Goal: Transaction & Acquisition: Obtain resource

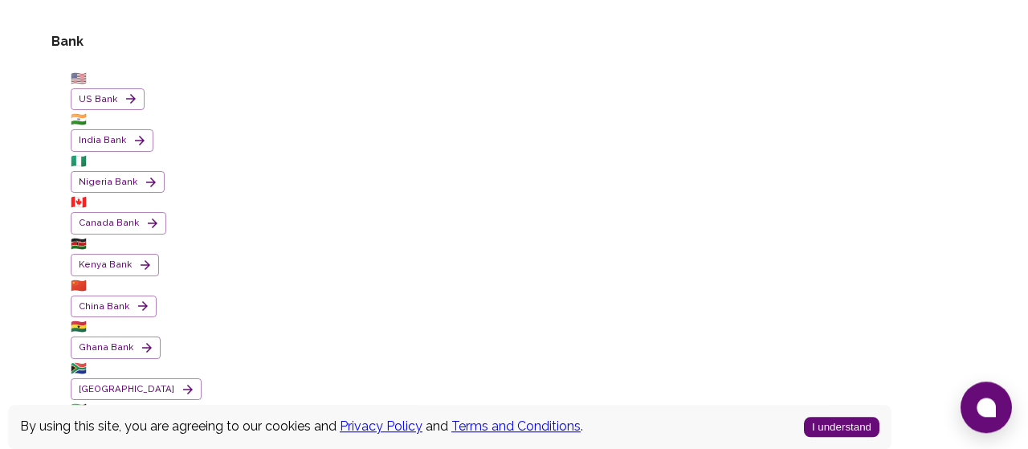
scroll to position [167, 0]
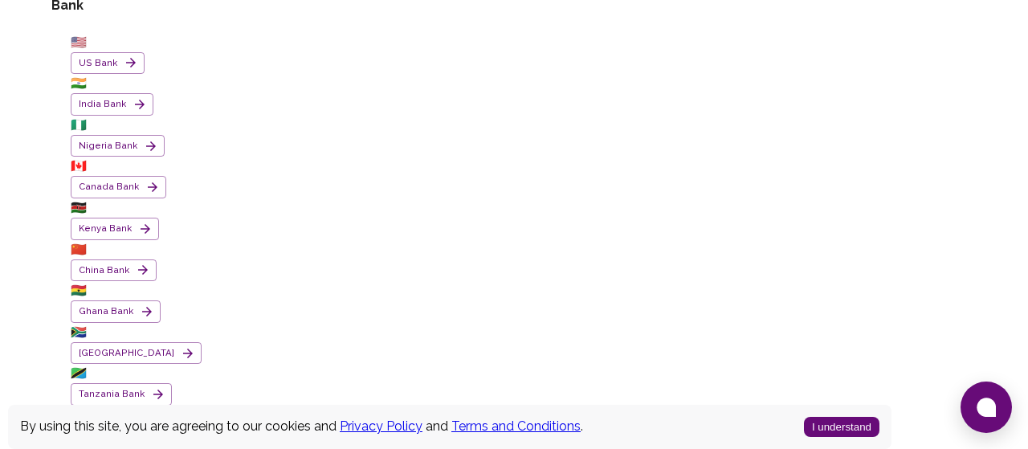
click at [843, 427] on button "I understand" at bounding box center [842, 427] width 76 height 20
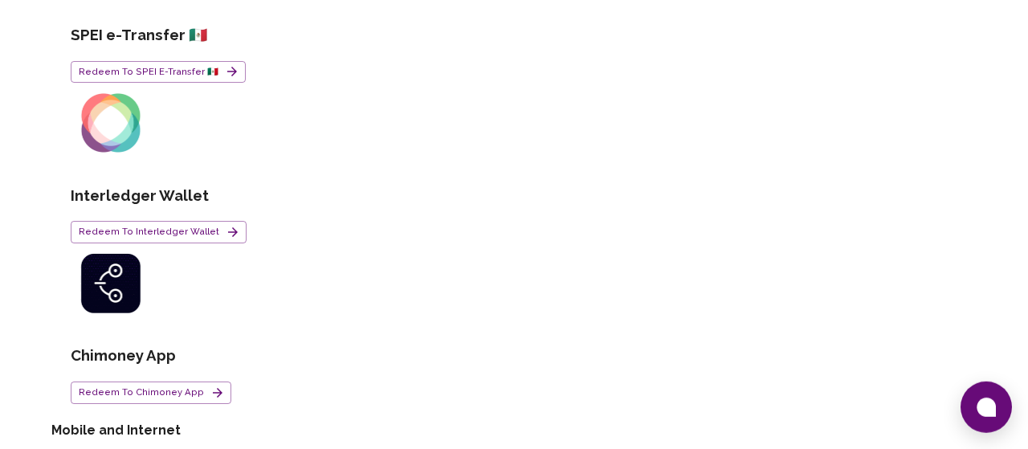
scroll to position [1588, 0]
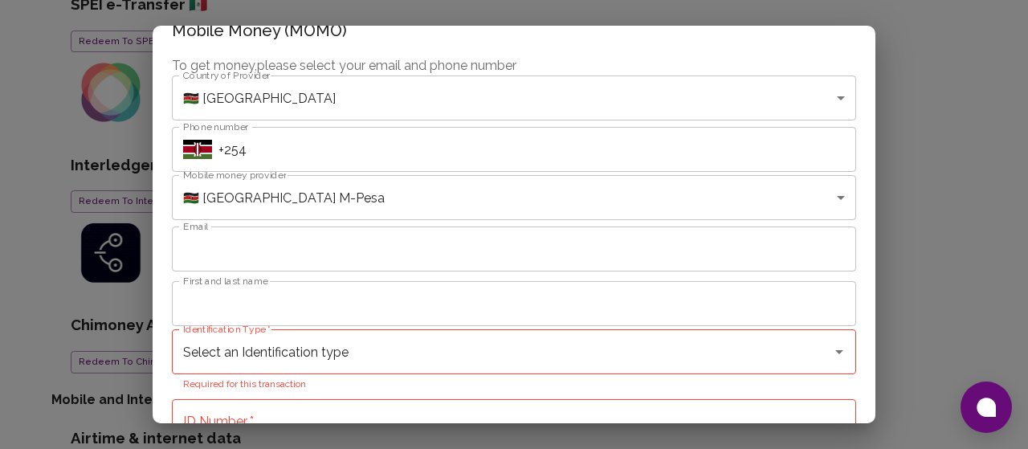
scroll to position [0, 0]
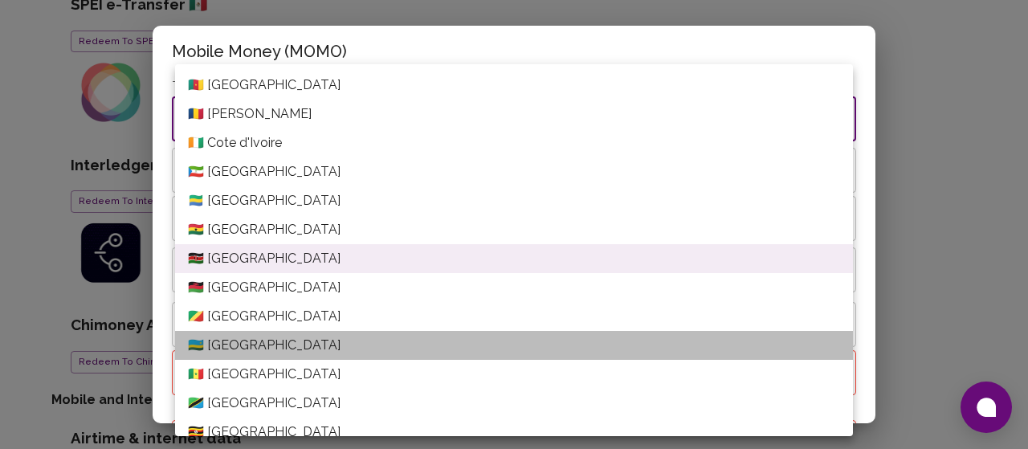
click at [279, 350] on li "🇷🇼 [GEOGRAPHIC_DATA]" at bounding box center [514, 345] width 678 height 29
type input "[GEOGRAPHIC_DATA]"
type input "Rwanda---MTN"
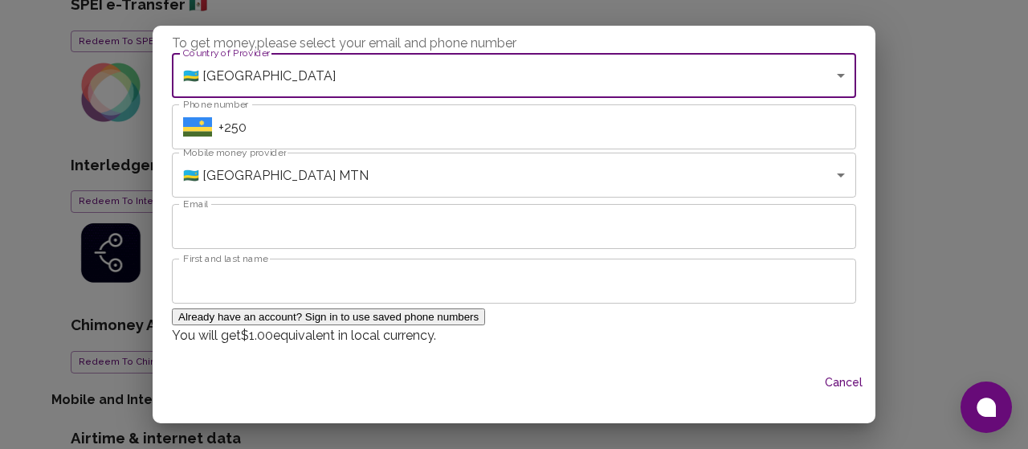
scroll to position [97, 0]
click at [321, 204] on input "Email" at bounding box center [514, 226] width 685 height 45
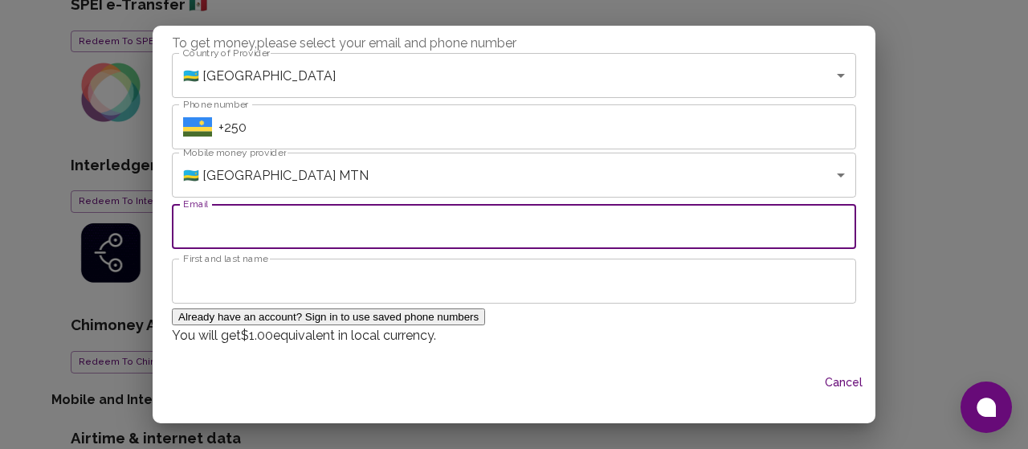
drag, startPoint x: 309, startPoint y: 231, endPoint x: 308, endPoint y: 247, distance: 15.3
click at [309, 238] on div "To get money, please select your email and phone number Country of Provider 🇷🇼 …" at bounding box center [514, 198] width 723 height 328
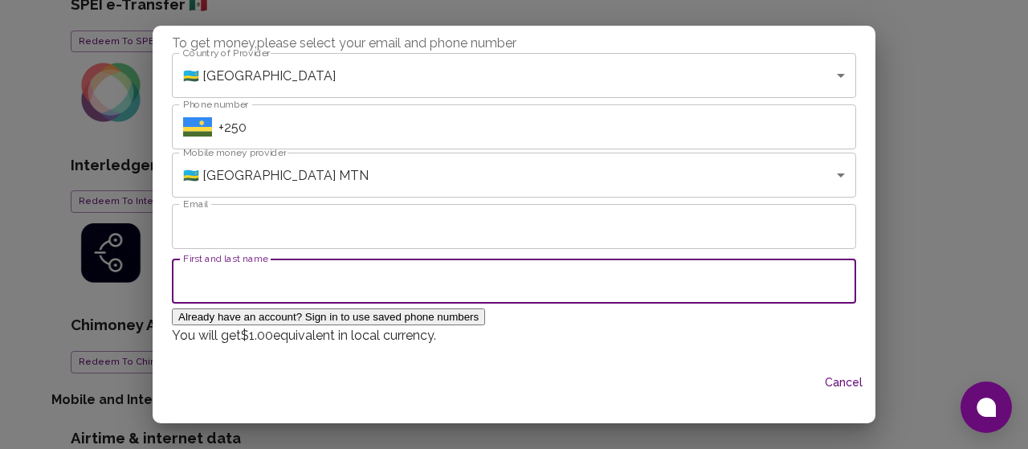
click at [308, 259] on input "First and last name" at bounding box center [514, 281] width 685 height 45
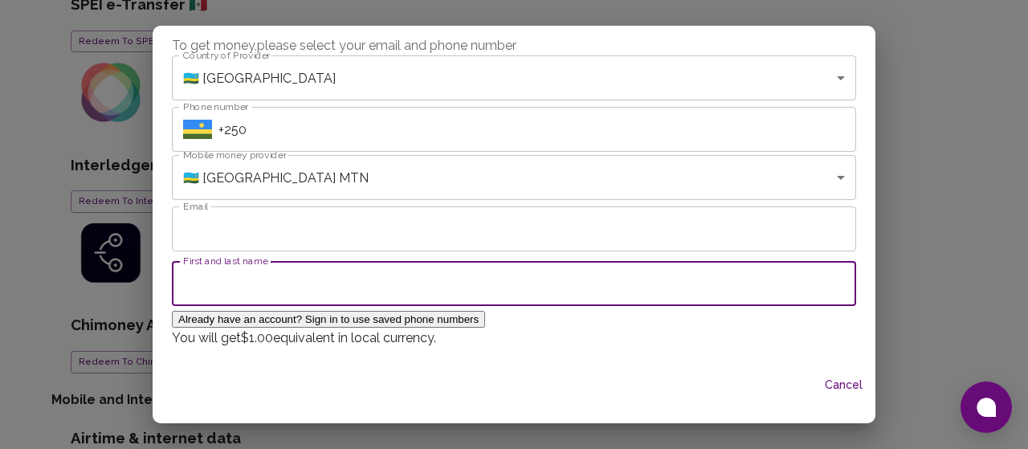
scroll to position [0, 0]
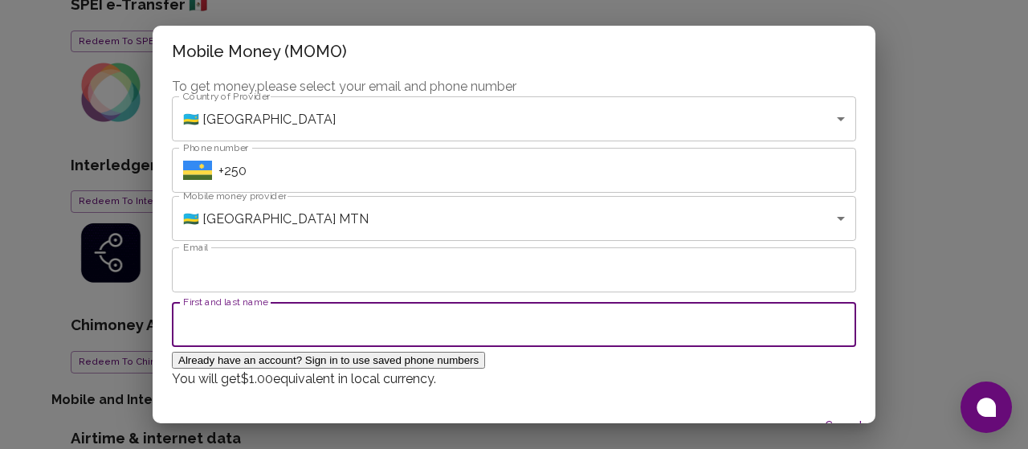
click at [327, 176] on input "+250" at bounding box center [538, 170] width 638 height 45
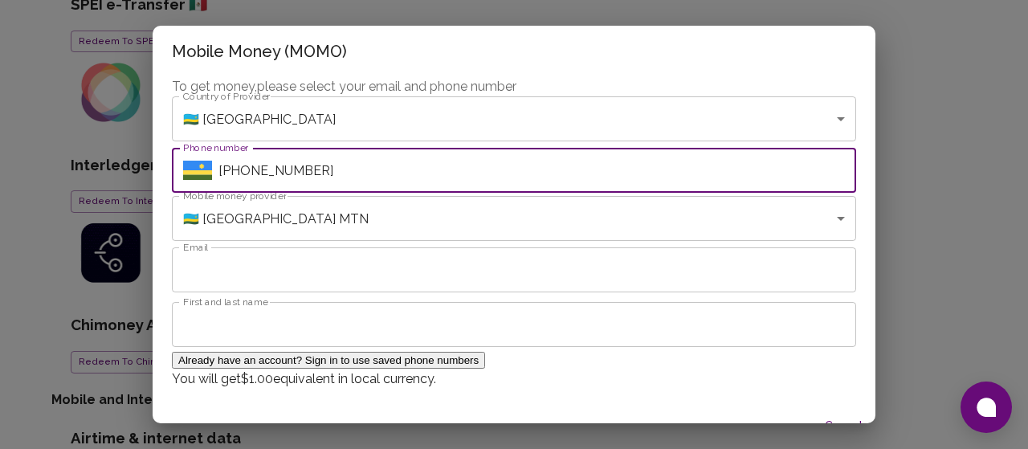
type input "[PHONE_NUMBER]"
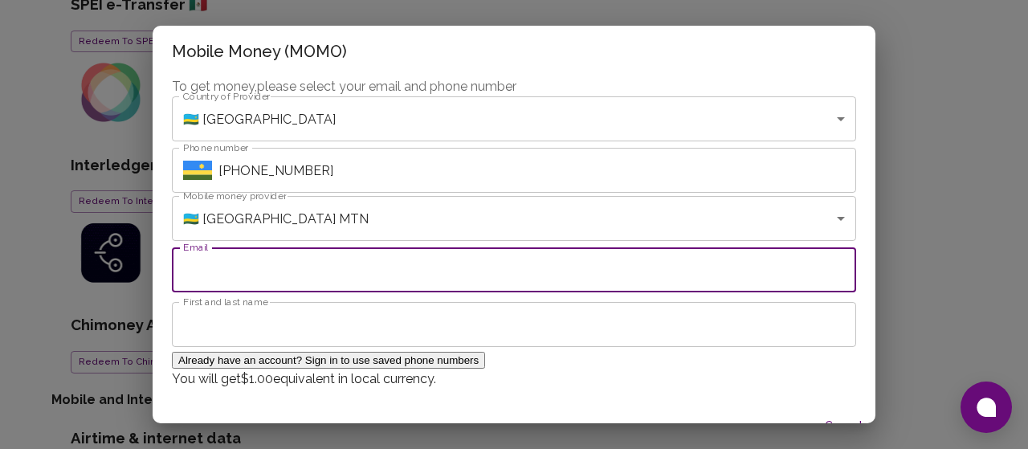
click at [313, 292] on input "Email" at bounding box center [514, 269] width 685 height 45
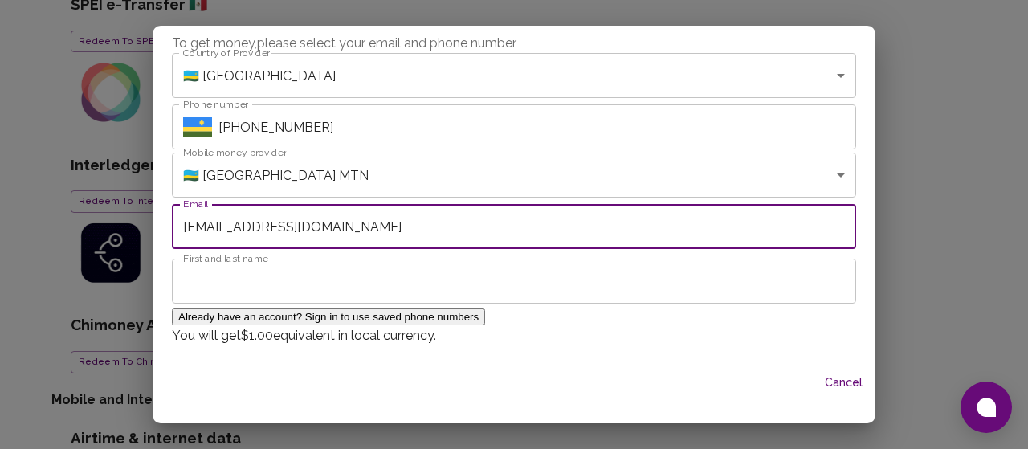
scroll to position [63, 0]
type input "[EMAIL_ADDRESS][DOMAIN_NAME]"
click at [284, 304] on input "First and last name" at bounding box center [514, 281] width 685 height 45
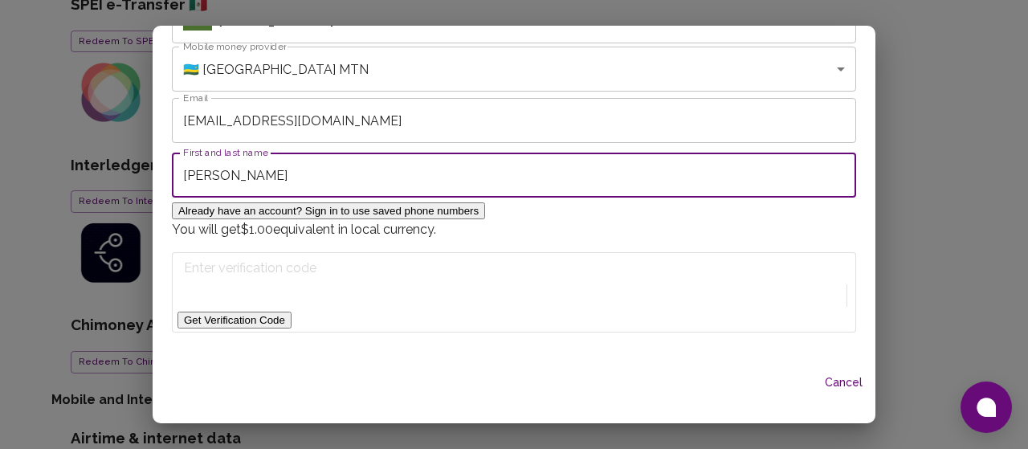
scroll to position [157, 0]
type input "[PERSON_NAME]"
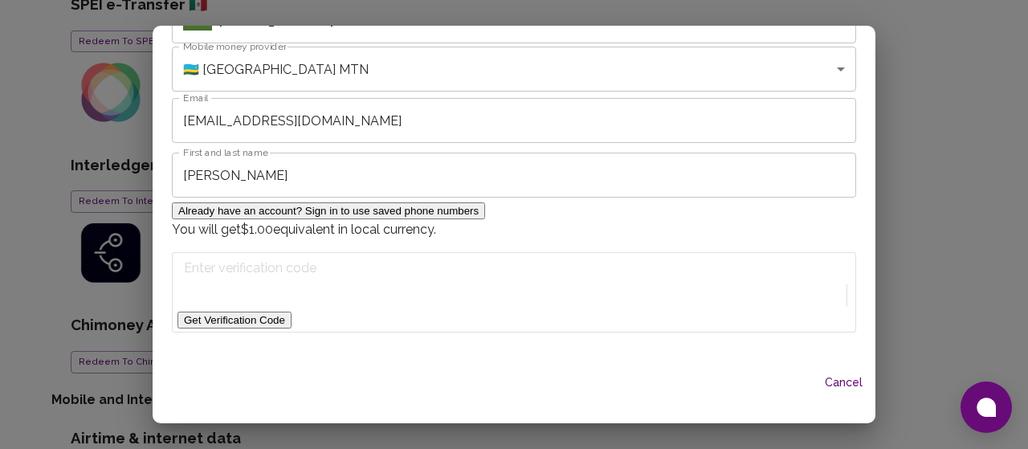
click at [292, 312] on button "Get Verification Code" at bounding box center [235, 320] width 114 height 17
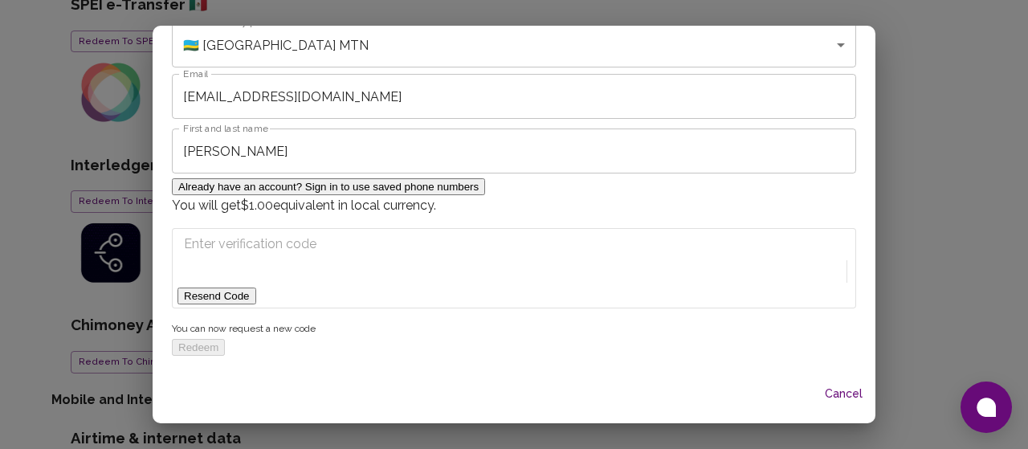
scroll to position [209, 0]
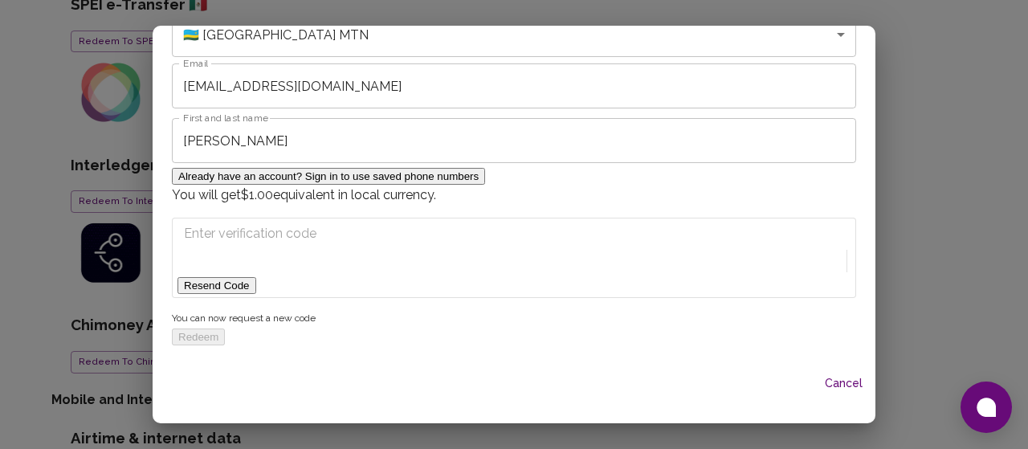
click at [256, 277] on button "Resend Code" at bounding box center [217, 285] width 79 height 17
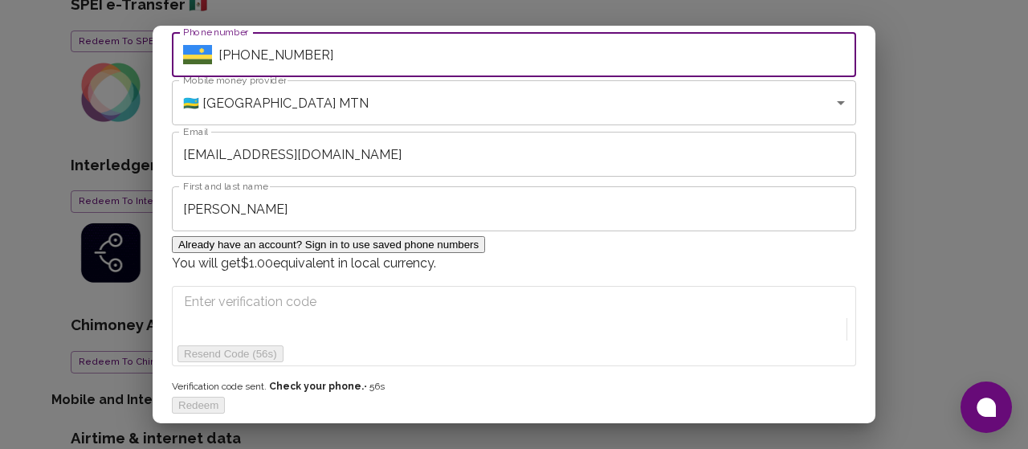
click at [247, 73] on input "[PHONE_NUMBER]" at bounding box center [538, 54] width 638 height 45
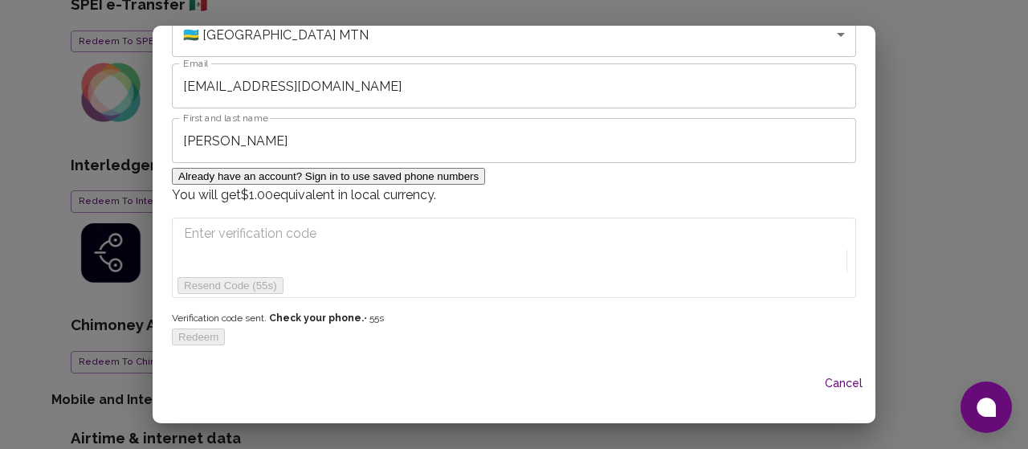
scroll to position [209, 0]
